Goal: Task Accomplishment & Management: Complete application form

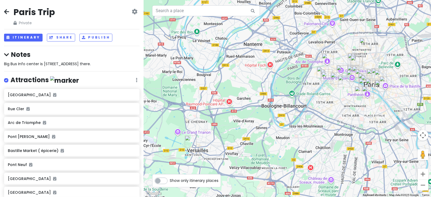
click at [6, 12] on icon at bounding box center [6, 11] width 5 height 4
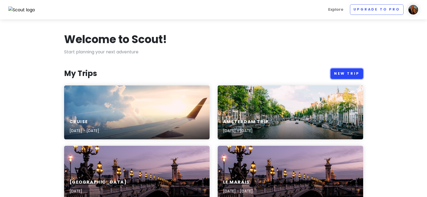
click at [345, 74] on link "New Trip" at bounding box center [346, 73] width 33 height 11
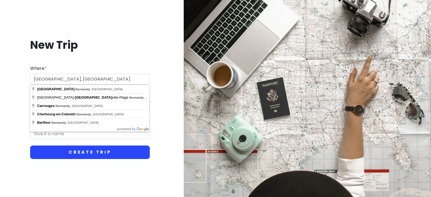
type input "[GEOGRAPHIC_DATA], [GEOGRAPHIC_DATA]"
click at [93, 151] on button "Create Trip" at bounding box center [90, 151] width 120 height 13
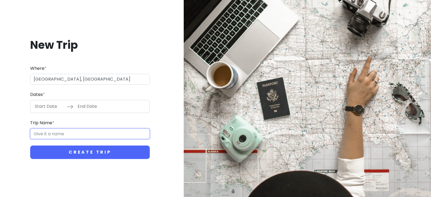
click at [96, 133] on input "Trip Name *" at bounding box center [90, 133] width 120 height 11
type input "Normandy"
click at [30, 145] on button "Create Trip" at bounding box center [90, 151] width 120 height 13
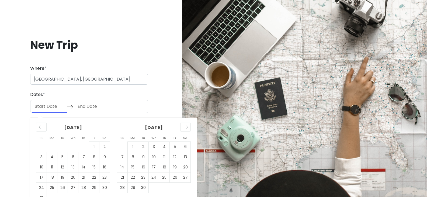
click at [51, 106] on input "Start Date" at bounding box center [49, 106] width 35 height 12
click at [186, 128] on icon "Move forward to switch to the next month." at bounding box center [185, 126] width 5 height 5
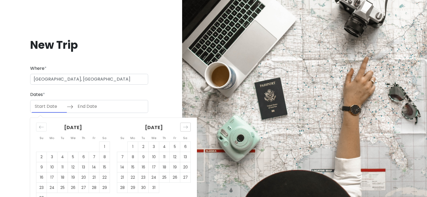
click at [186, 128] on icon "Move forward to switch to the next month." at bounding box center [185, 126] width 5 height 5
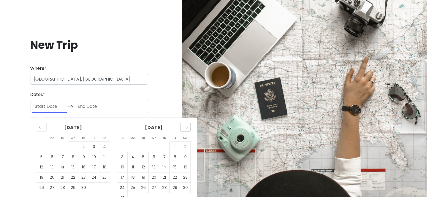
click at [186, 128] on icon "Move forward to switch to the next month." at bounding box center [185, 126] width 5 height 5
click at [46, 107] on input "Start Date" at bounding box center [49, 106] width 35 height 12
click at [152, 176] on td "19" at bounding box center [154, 177] width 11 height 10
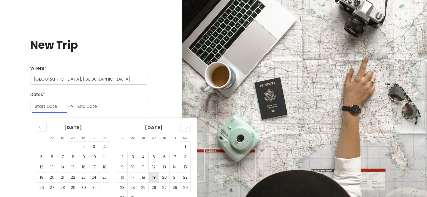
type input "[DATE]"
click at [131, 187] on td "24" at bounding box center [133, 188] width 11 height 10
type input "[DATE]"
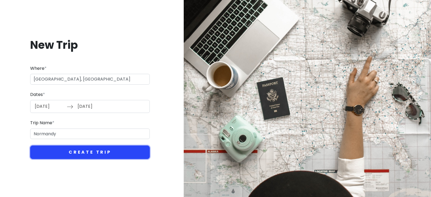
click at [89, 153] on button "Create Trip" at bounding box center [90, 151] width 120 height 13
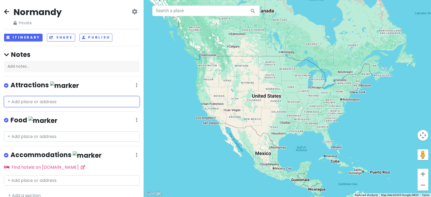
click at [57, 102] on input "text" at bounding box center [71, 101] width 135 height 11
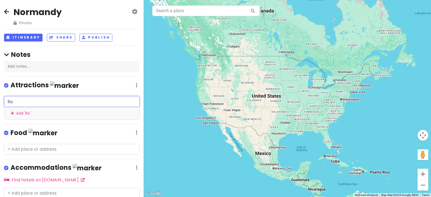
drag, startPoint x: 24, startPoint y: 98, endPoint x: 0, endPoint y: 107, distance: 25.3
click at [0, 107] on div "Ro Add ' Ro '" at bounding box center [72, 107] width 144 height 23
paste input "uen"
type input "[GEOGRAPHIC_DATA]"
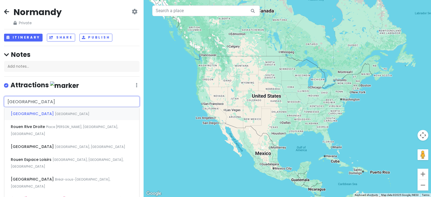
click at [22, 114] on span "[GEOGRAPHIC_DATA]" at bounding box center [33, 113] width 44 height 5
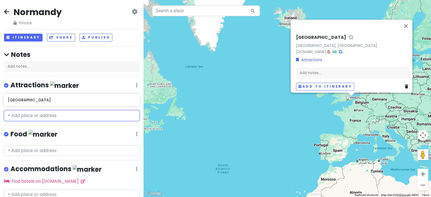
click at [8, 114] on input "text" at bounding box center [71, 115] width 135 height 11
click at [68, 114] on input "text" at bounding box center [71, 115] width 135 height 11
paste input "Honfluer"
type input "Honfluer"
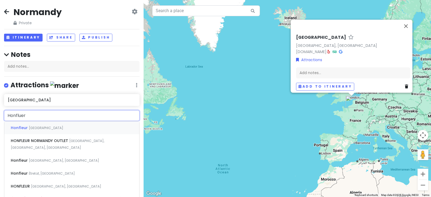
click at [37, 127] on span "[GEOGRAPHIC_DATA]" at bounding box center [46, 128] width 34 height 5
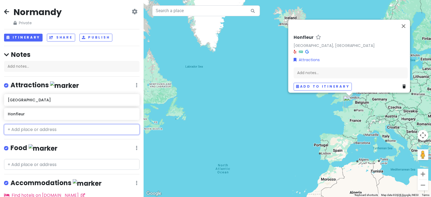
click at [44, 130] on input "text" at bounding box center [71, 129] width 135 height 11
click at [35, 128] on input "text" at bounding box center [71, 129] width 135 height 11
paste input "Bayeux"
type input "Bayeux"
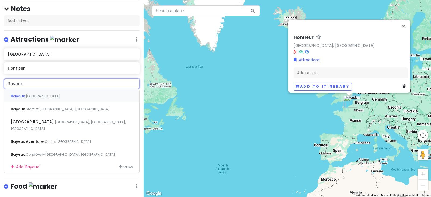
scroll to position [54, 0]
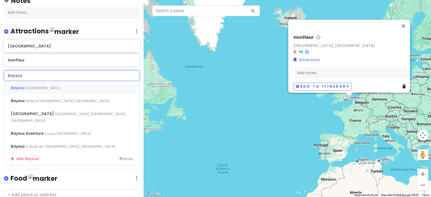
click at [42, 86] on div "Bayeux France" at bounding box center [71, 87] width 135 height 13
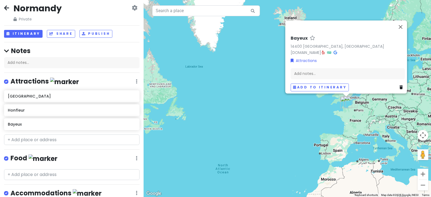
scroll to position [0, 0]
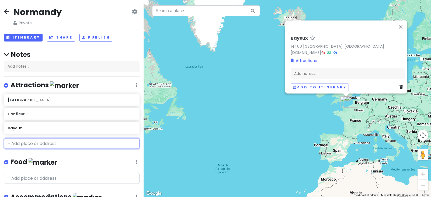
click at [48, 142] on input "text" at bounding box center [71, 143] width 135 height 11
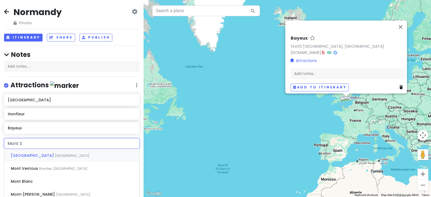
type input "Mont Sa"
click at [55, 155] on span "[GEOGRAPHIC_DATA]" at bounding box center [72, 155] width 34 height 5
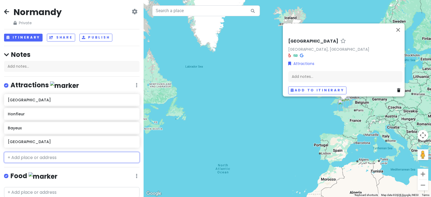
click at [54, 156] on input "text" at bounding box center [71, 157] width 135 height 11
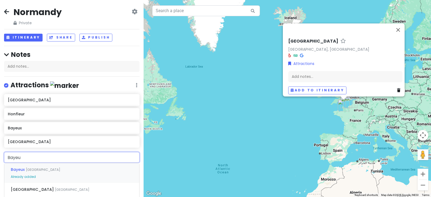
type input "Bayeus"
click at [39, 169] on div "Bayeux [GEOGRAPHIC_DATA] Already added" at bounding box center [71, 173] width 135 height 20
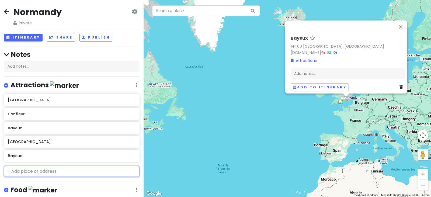
click at [43, 173] on input "text" at bounding box center [71, 171] width 135 height 11
type input "[GEOGRAPHIC_DATA]"
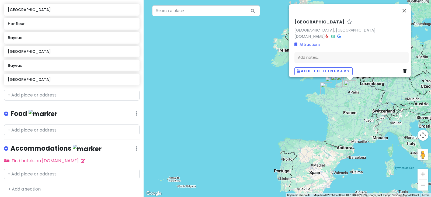
scroll to position [91, 0]
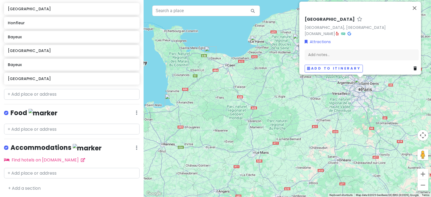
drag, startPoint x: 310, startPoint y: 59, endPoint x: 304, endPoint y: 128, distance: 69.5
click at [304, 129] on div "[GEOGRAPHIC_DATA] [GEOGRAPHIC_DATA], [GEOGRAPHIC_DATA] [DOMAIN_NAME] · Attracti…" at bounding box center [287, 98] width 287 height 197
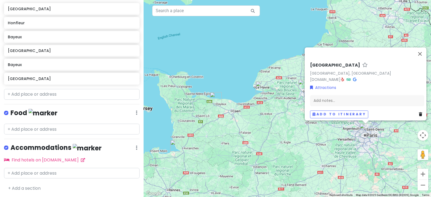
drag, startPoint x: 255, startPoint y: 77, endPoint x: 260, endPoint y: 124, distance: 46.6
click at [260, 124] on div "[GEOGRAPHIC_DATA] [GEOGRAPHIC_DATA], [GEOGRAPHIC_DATA] [DOMAIN_NAME] · Attracti…" at bounding box center [287, 98] width 287 height 197
click at [421, 50] on button "Close" at bounding box center [419, 53] width 13 height 13
